Goal: Transaction & Acquisition: Register for event/course

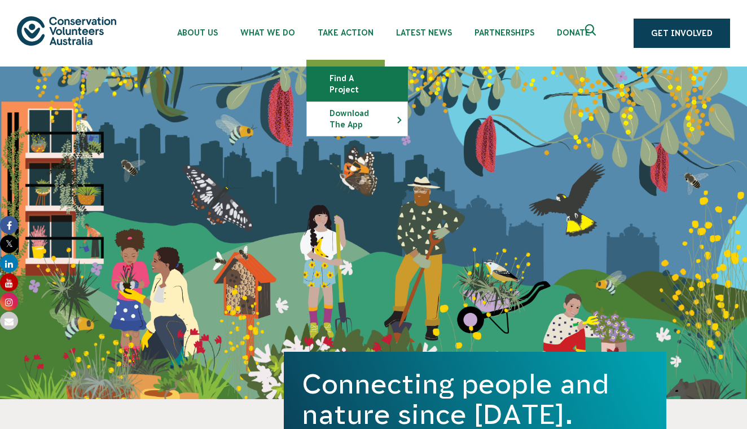
click at [351, 78] on link "Find a project" at bounding box center [357, 84] width 100 height 34
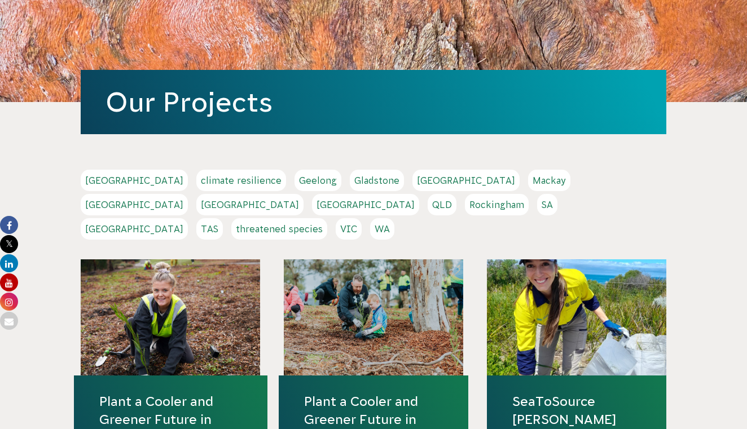
scroll to position [134, 0]
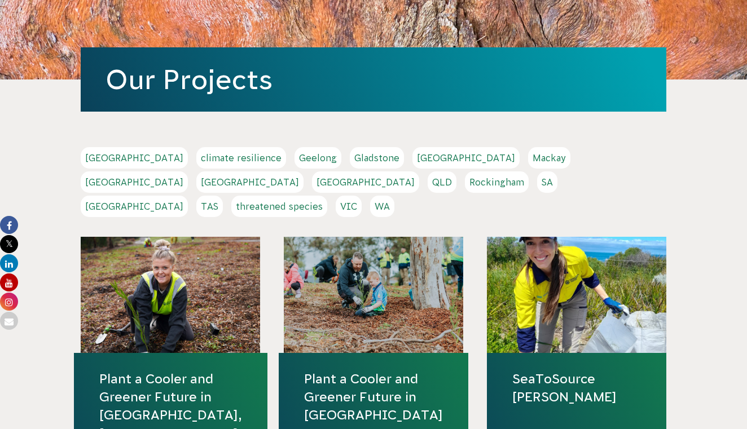
click at [457, 172] on link "QLD" at bounding box center [442, 182] width 29 height 21
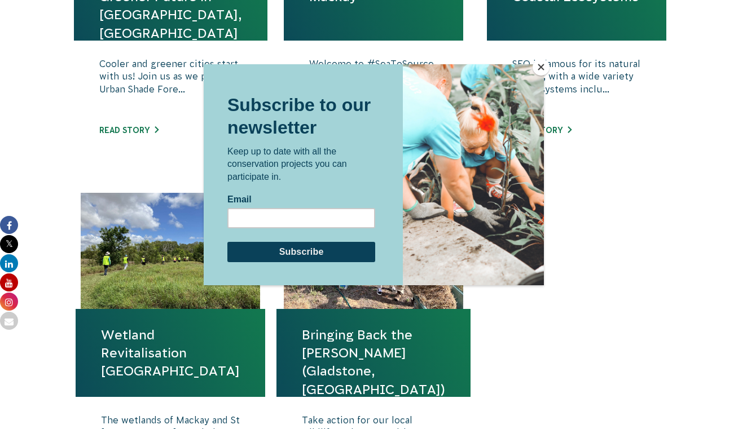
scroll to position [598, 0]
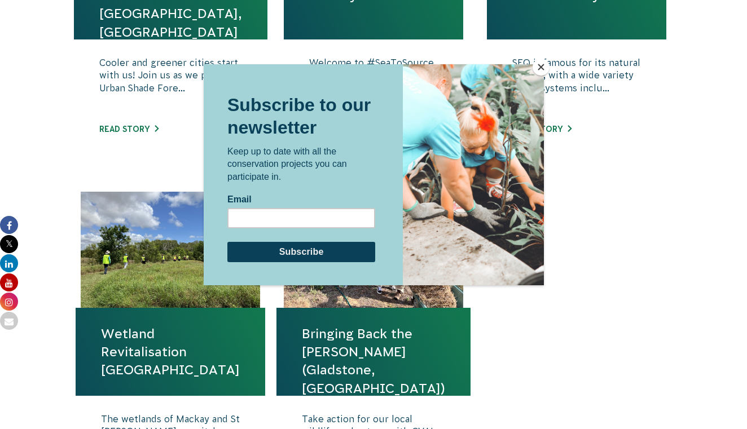
click at [495, 355] on div at bounding box center [374, 229] width 340 height 331
click at [543, 65] on button "Close" at bounding box center [541, 67] width 17 height 17
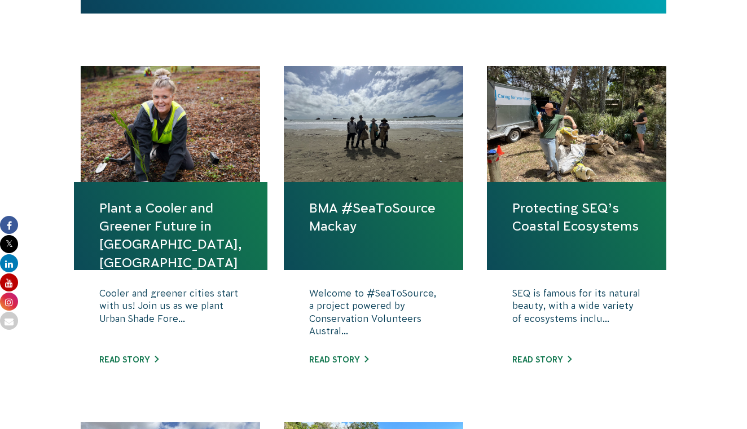
scroll to position [370, 0]
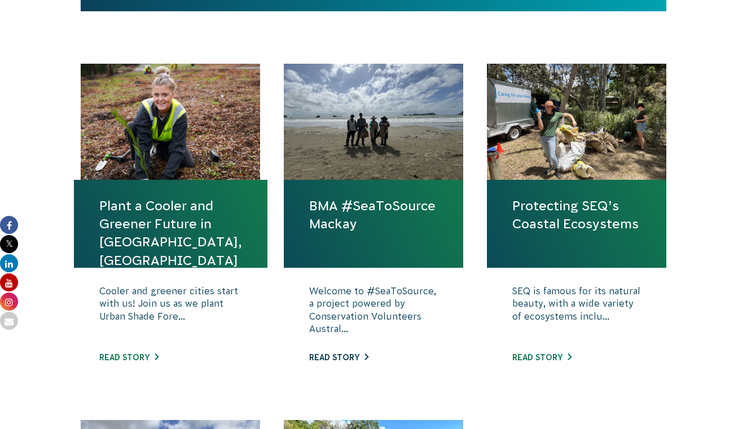
click at [317, 353] on link "Read story" at bounding box center [338, 357] width 59 height 9
click at [543, 353] on link "Read story" at bounding box center [541, 357] width 59 height 9
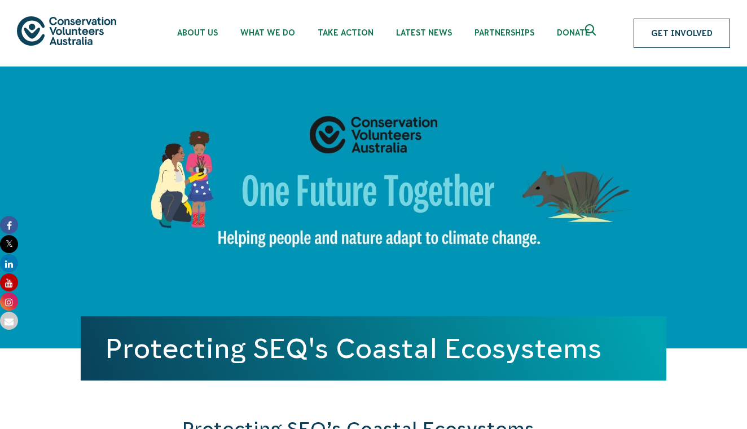
click at [659, 35] on link "Get Involved" at bounding box center [682, 33] width 96 height 29
